Goal: Entertainment & Leisure: Consume media (video, audio)

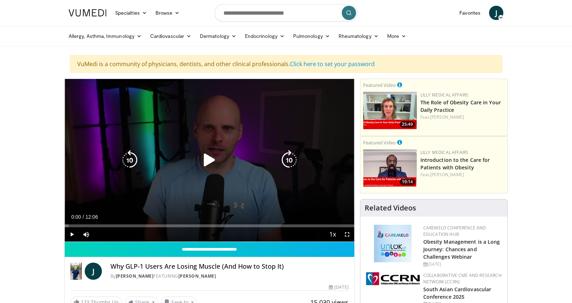
click at [209, 162] on icon "Video Player" at bounding box center [210, 160] width 20 height 20
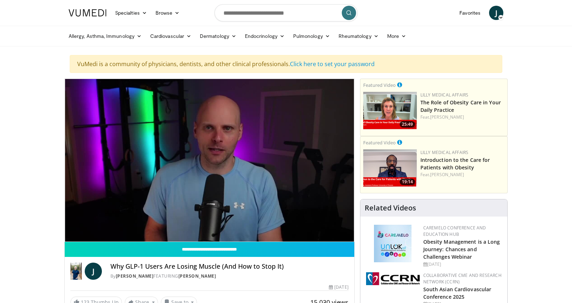
click at [347, 237] on div "10 seconds Tap to unmute" at bounding box center [210, 160] width 290 height 163
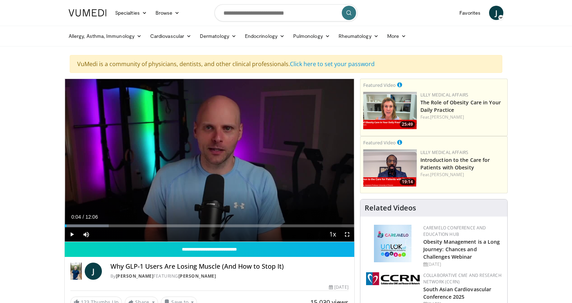
click at [349, 235] on span "Video Player" at bounding box center [347, 234] width 14 height 14
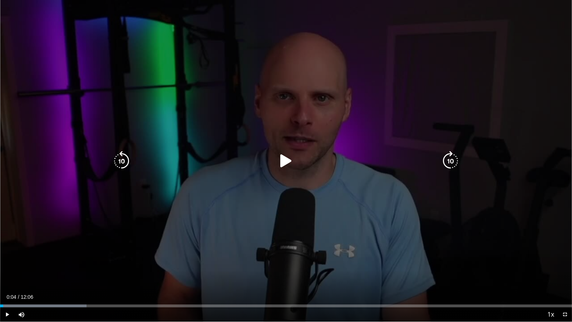
click at [8, 303] on span "Video Player" at bounding box center [7, 314] width 14 height 14
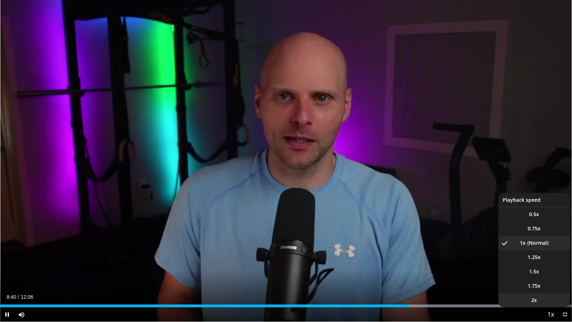
click at [541, 299] on li "2x" at bounding box center [534, 300] width 72 height 14
click at [535, 273] on span "1.5x" at bounding box center [534, 271] width 10 height 7
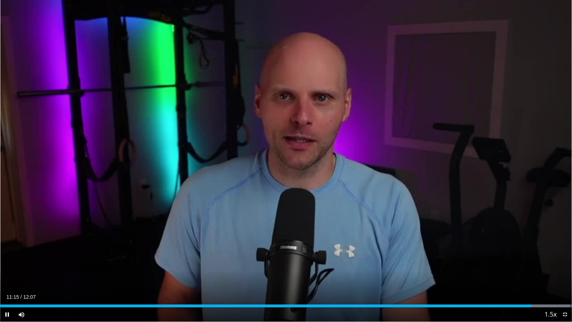
click at [7, 303] on span "Video Player" at bounding box center [7, 314] width 14 height 14
